Goal: Task Accomplishment & Management: Manage account settings

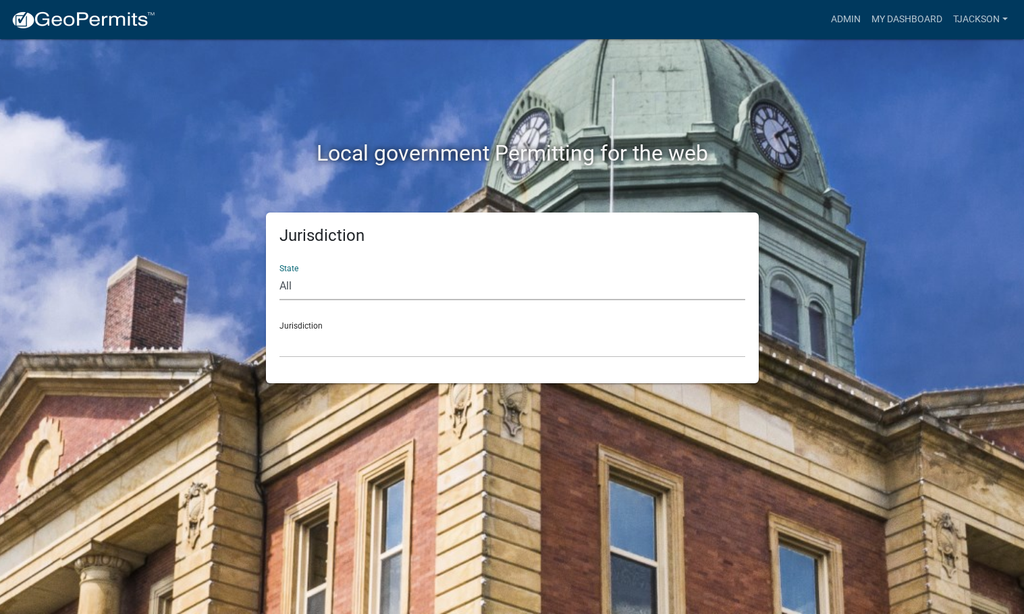
click at [312, 279] on select "All [US_STATE] [US_STATE] [US_STATE] [US_STATE] [US_STATE] [US_STATE] [US_STATE…" at bounding box center [513, 287] width 466 height 28
click at [877, 21] on link "My Dashboard" at bounding box center [907, 20] width 82 height 26
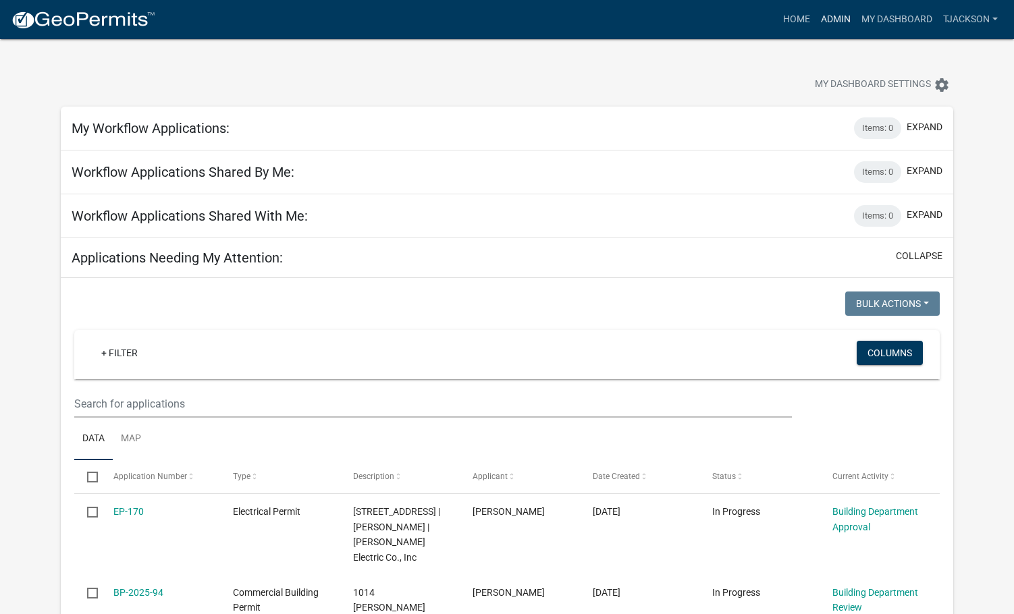
click at [827, 21] on link "Admin" at bounding box center [836, 20] width 41 height 26
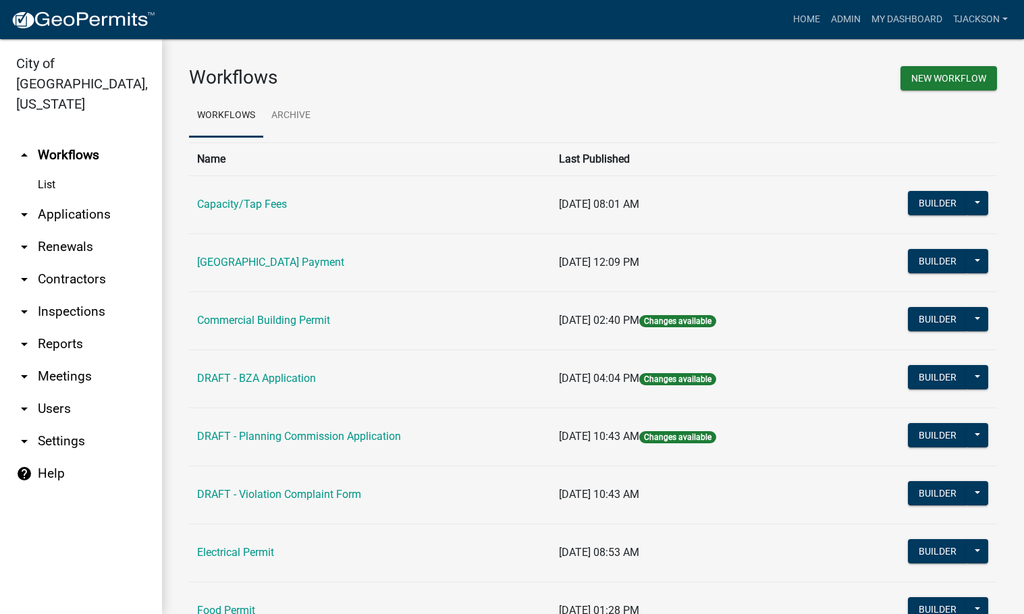
click at [59, 198] on link "arrow_drop_down Applications" at bounding box center [81, 214] width 162 height 32
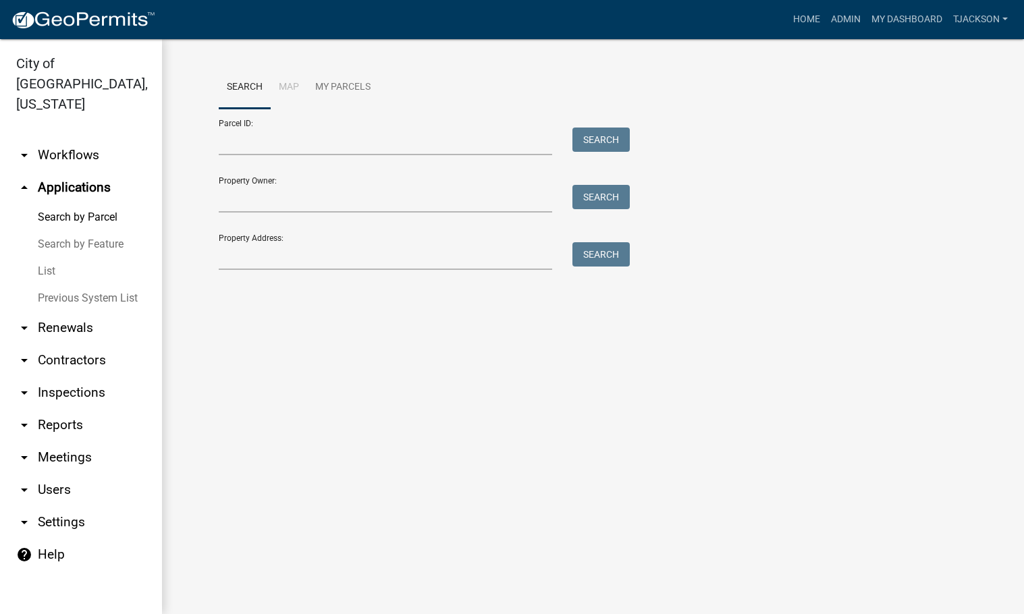
click at [50, 258] on link "List" at bounding box center [81, 271] width 162 height 27
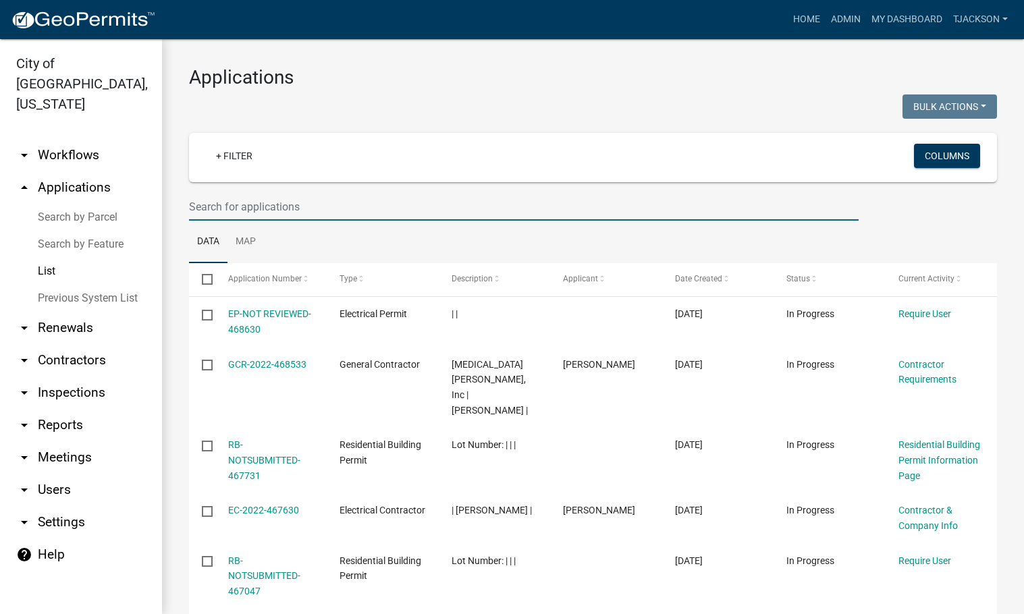
click at [206, 205] on input "text" at bounding box center [524, 207] width 670 height 28
type input "[PERSON_NAME]"
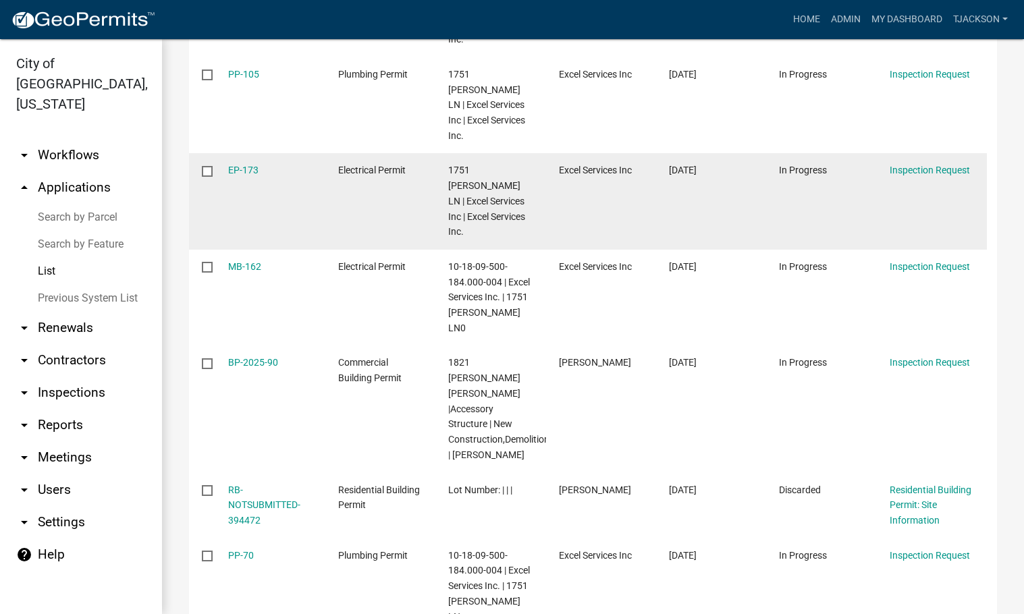
scroll to position [338, 0]
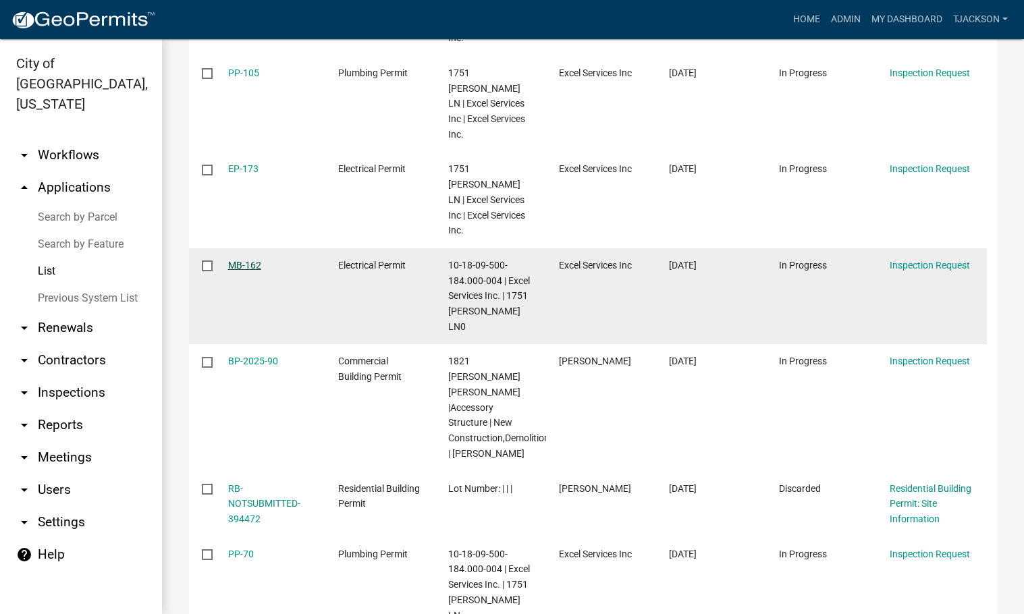
click at [235, 260] on link "MB-162" at bounding box center [244, 265] width 33 height 11
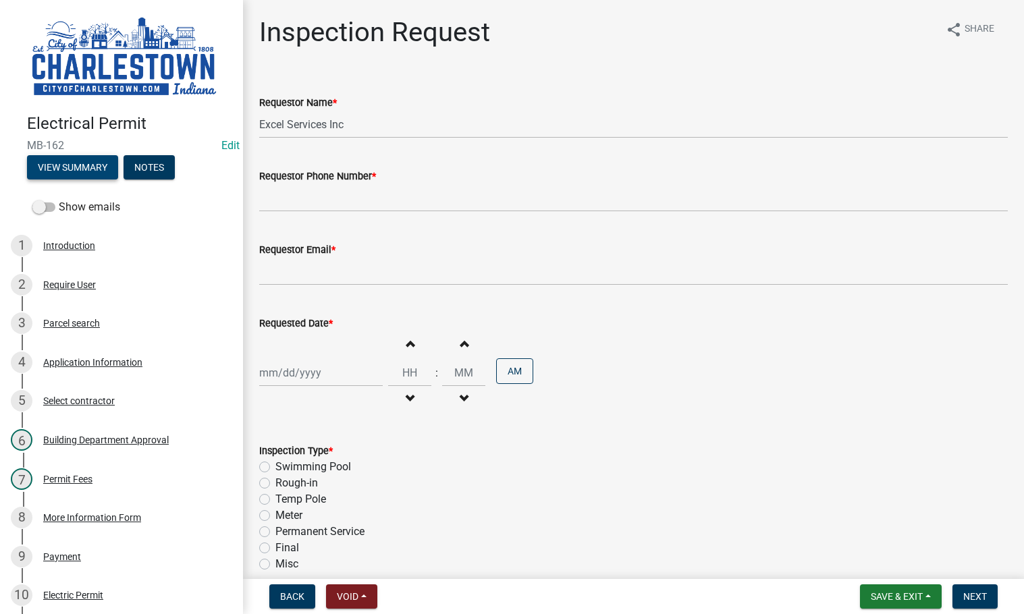
click at [86, 165] on button "View Summary" at bounding box center [72, 167] width 91 height 24
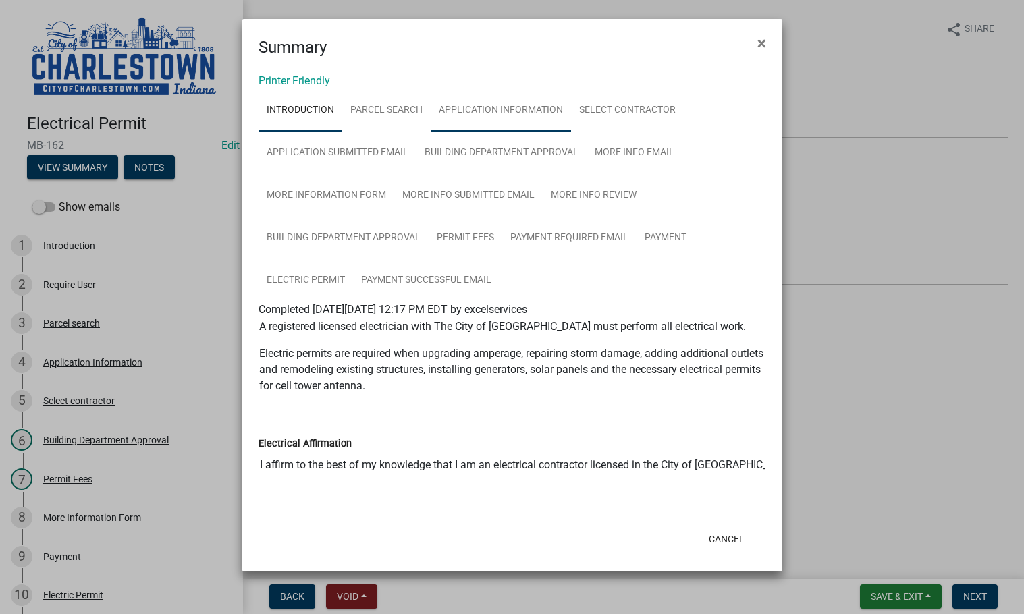
click at [527, 111] on link "Application Information" at bounding box center [501, 110] width 140 height 43
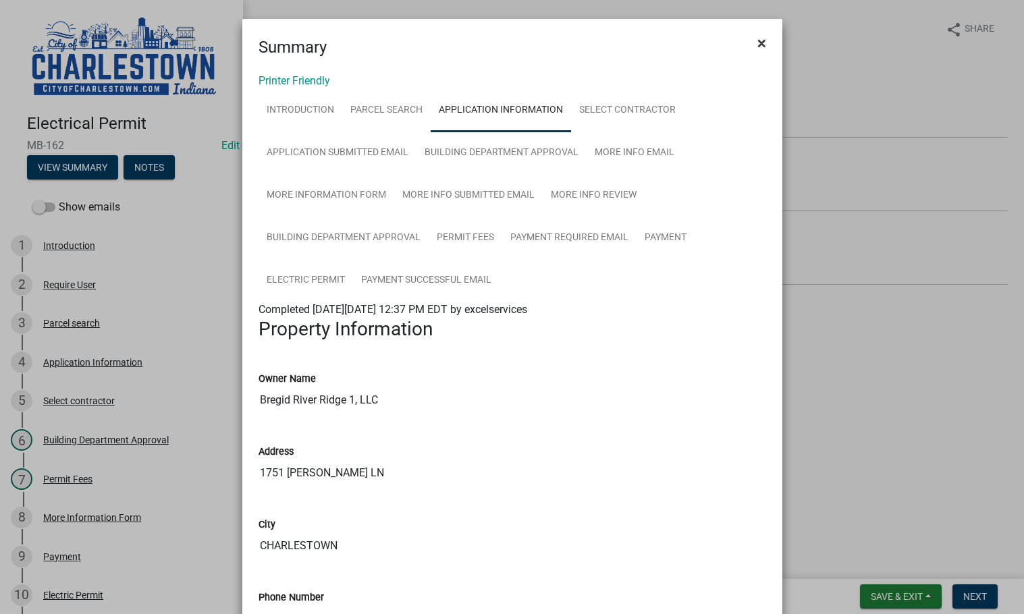
click at [758, 43] on span "×" at bounding box center [762, 43] width 9 height 19
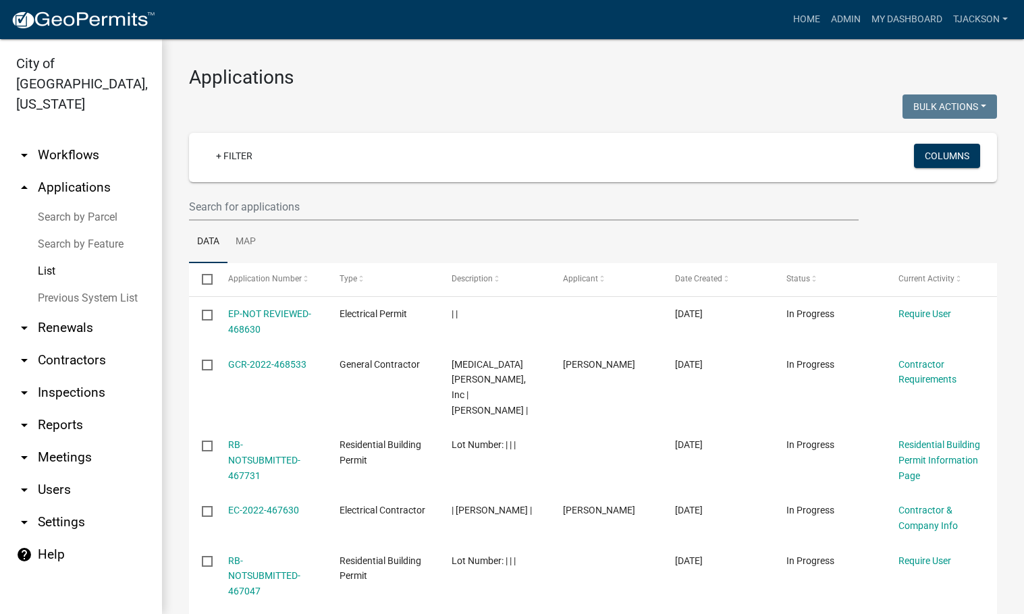
click at [46, 258] on link "List" at bounding box center [81, 271] width 162 height 27
click at [51, 258] on link "List" at bounding box center [81, 271] width 162 height 27
click at [239, 203] on input "text" at bounding box center [524, 207] width 670 height 28
type input "[PERSON_NAME]"
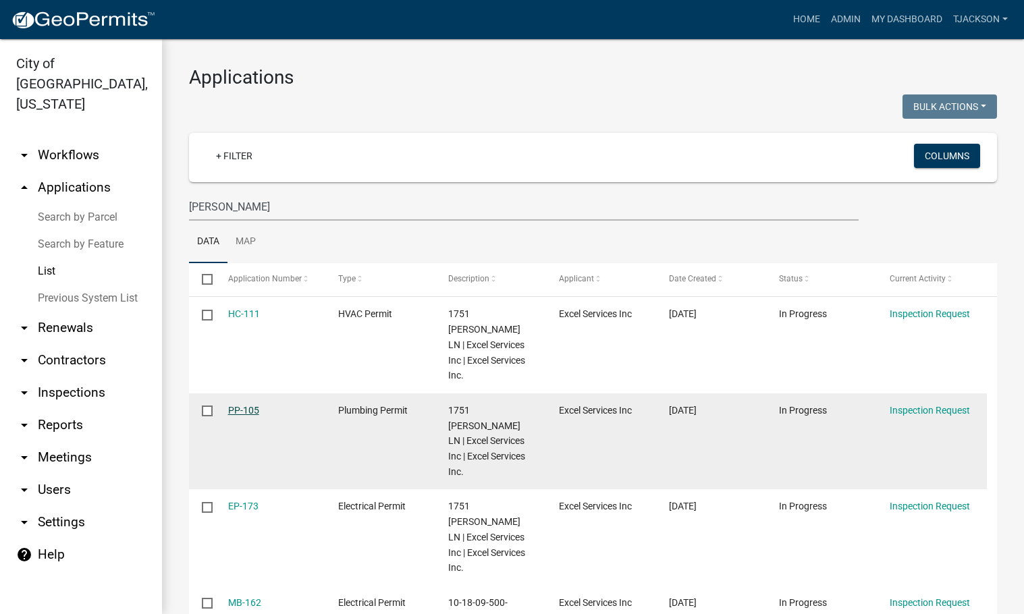
click at [232, 405] on link "PP-105" at bounding box center [243, 410] width 31 height 11
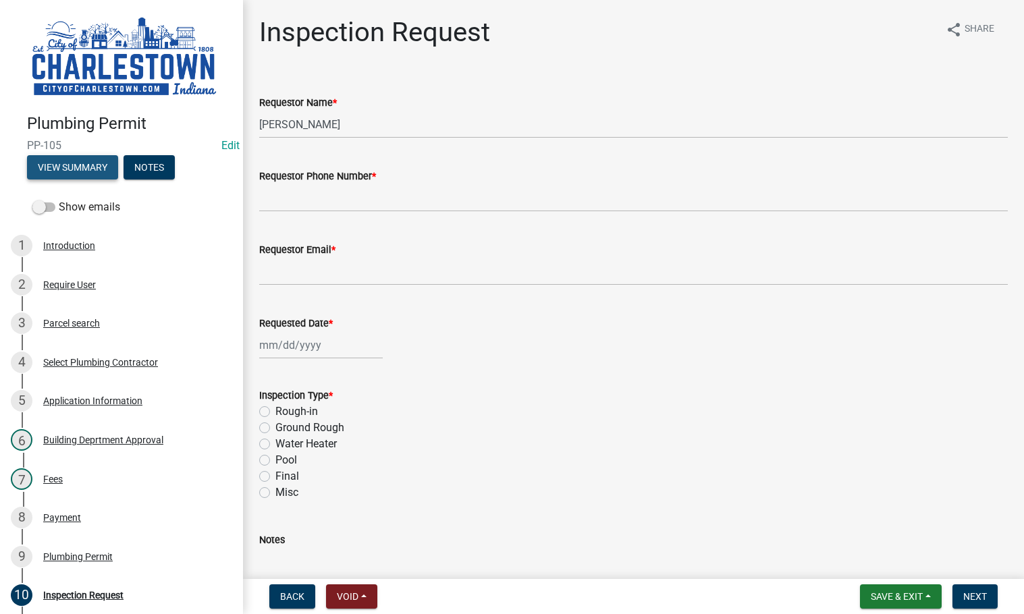
click at [88, 155] on button "View Summary" at bounding box center [72, 167] width 91 height 24
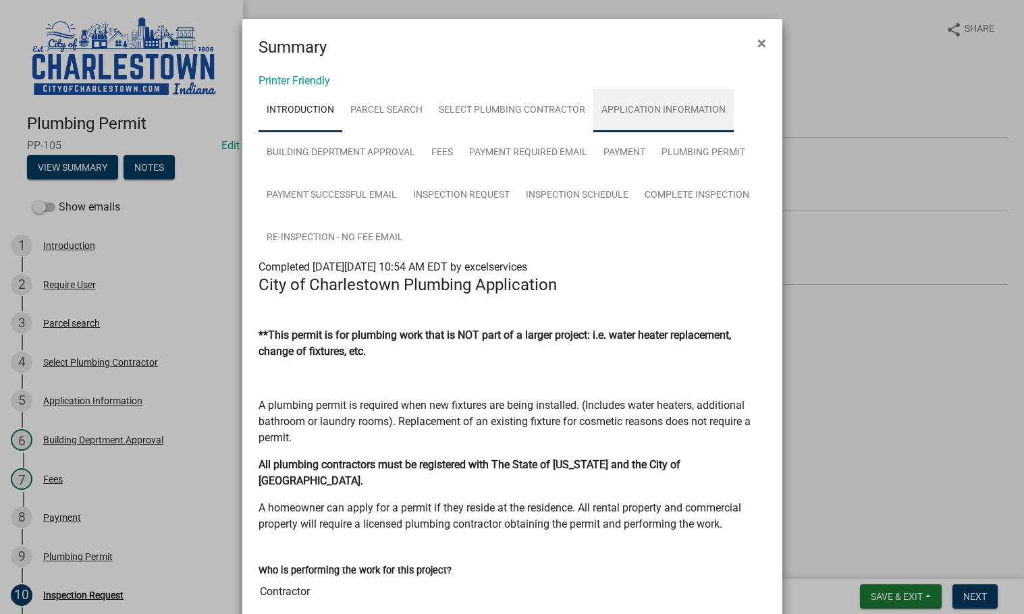
click at [604, 109] on link "Application Information" at bounding box center [663, 110] width 140 height 43
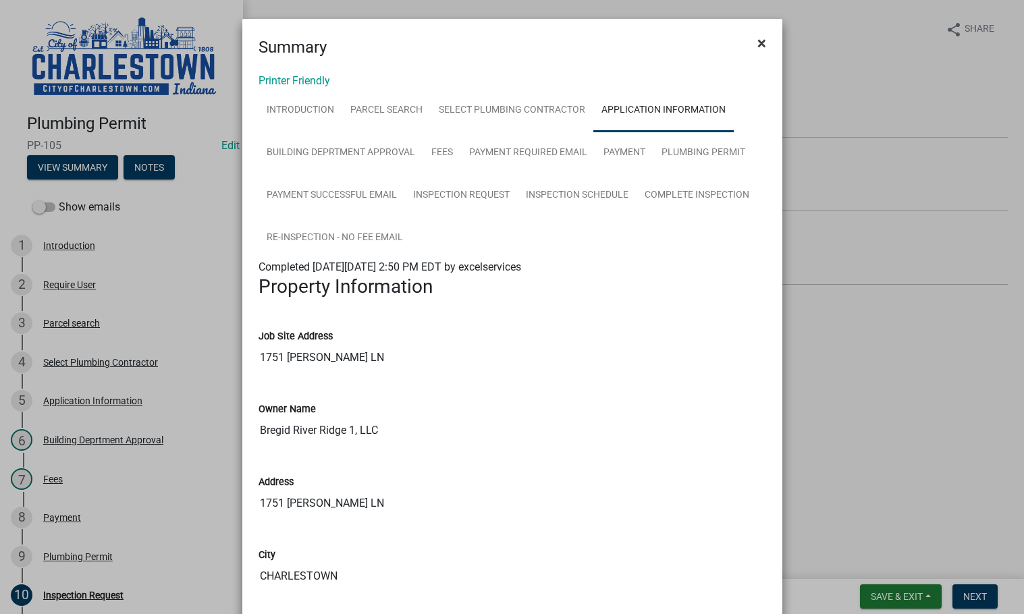
click at [758, 45] on span "×" at bounding box center [762, 43] width 9 height 19
